Goal: Transaction & Acquisition: Purchase product/service

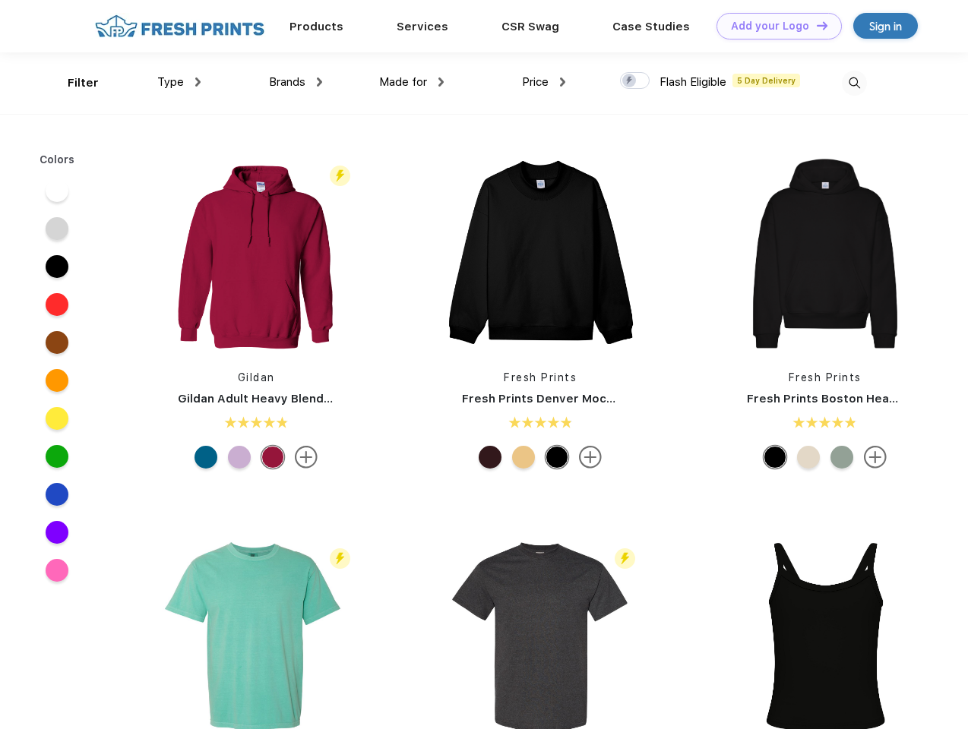
scroll to position [1, 0]
click at [773, 26] on link "Add your Logo Design Tool" at bounding box center [778, 26] width 125 height 27
click at [0, 0] on div "Design Tool" at bounding box center [0, 0] width 0 height 0
click at [815, 25] on link "Add your Logo Design Tool" at bounding box center [778, 26] width 125 height 27
click at [73, 83] on div "Filter" at bounding box center [83, 82] width 31 height 17
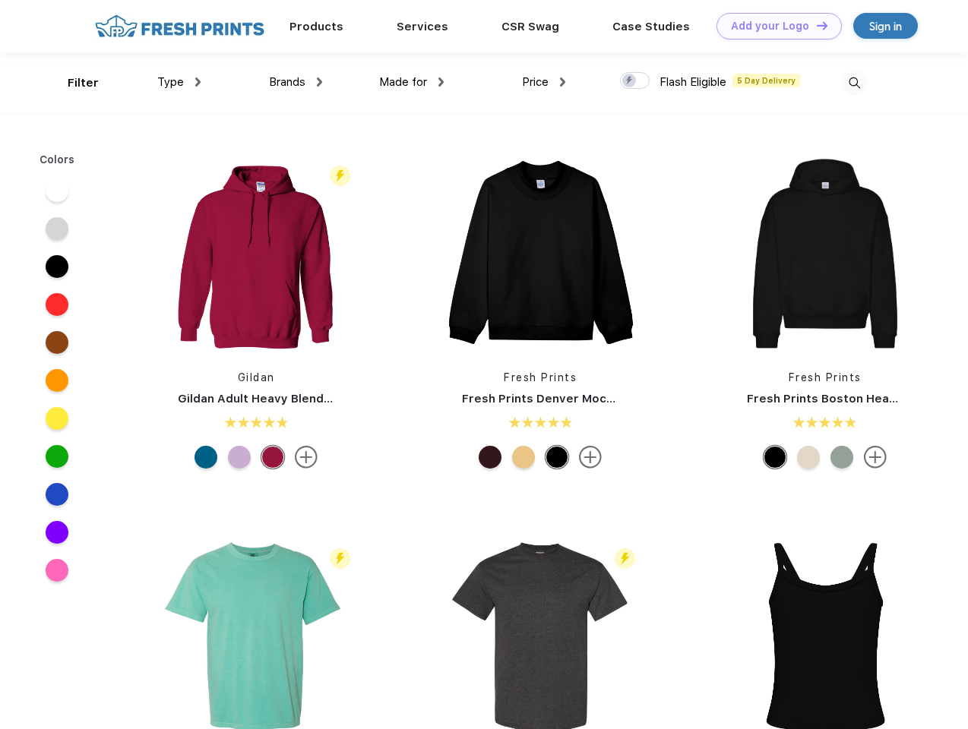
click at [179, 82] on span "Type" at bounding box center [170, 82] width 27 height 14
click at [296, 82] on span "Brands" at bounding box center [287, 82] width 36 height 14
click at [412, 82] on span "Made for" at bounding box center [403, 82] width 48 height 14
click at [544, 82] on span "Price" at bounding box center [535, 82] width 27 height 14
click at [635, 81] on div at bounding box center [635, 80] width 30 height 17
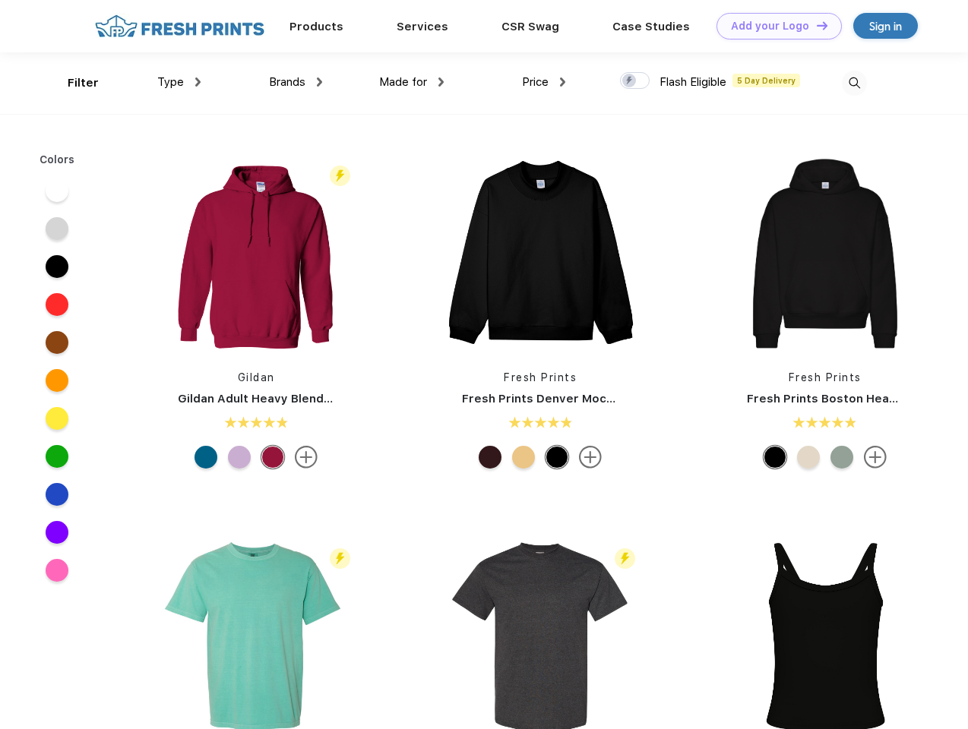
click at [630, 81] on input "checkbox" at bounding box center [625, 76] width 10 height 10
click at [854, 83] on img at bounding box center [854, 83] width 25 height 25
